Goal: Task Accomplishment & Management: Use online tool/utility

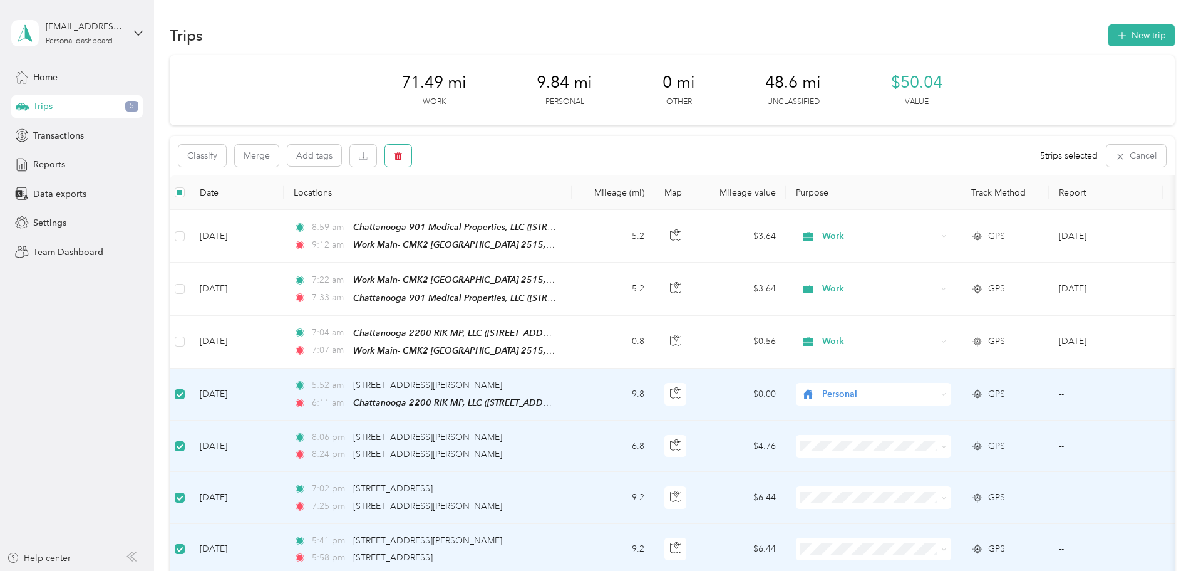
click at [402, 155] on icon "button" at bounding box center [399, 156] width 8 height 8
click at [573, 207] on button "Yes" at bounding box center [575, 208] width 24 height 20
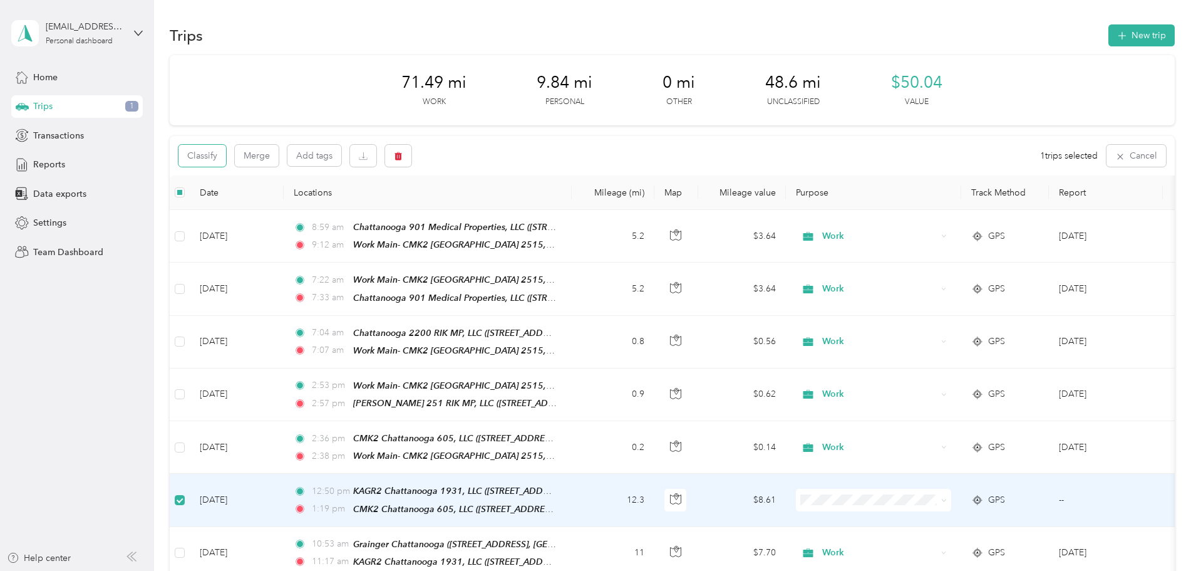
click at [226, 158] on button "Classify" at bounding box center [203, 156] width 48 height 22
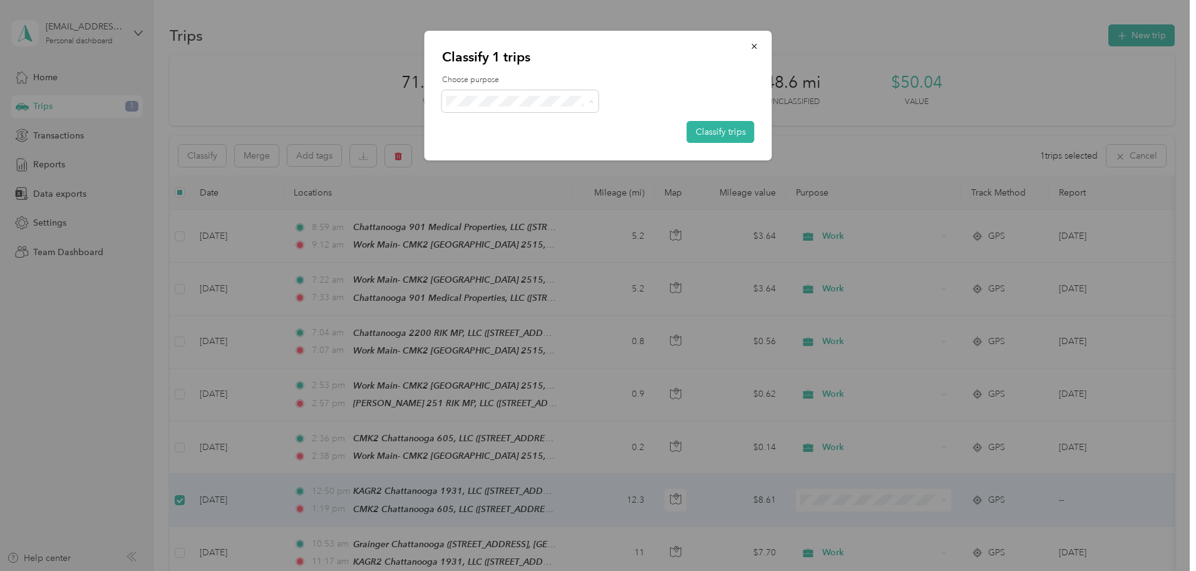
click at [486, 127] on span "Work" at bounding box center [531, 124] width 117 height 13
click at [703, 133] on button "Classify trips" at bounding box center [721, 132] width 68 height 22
